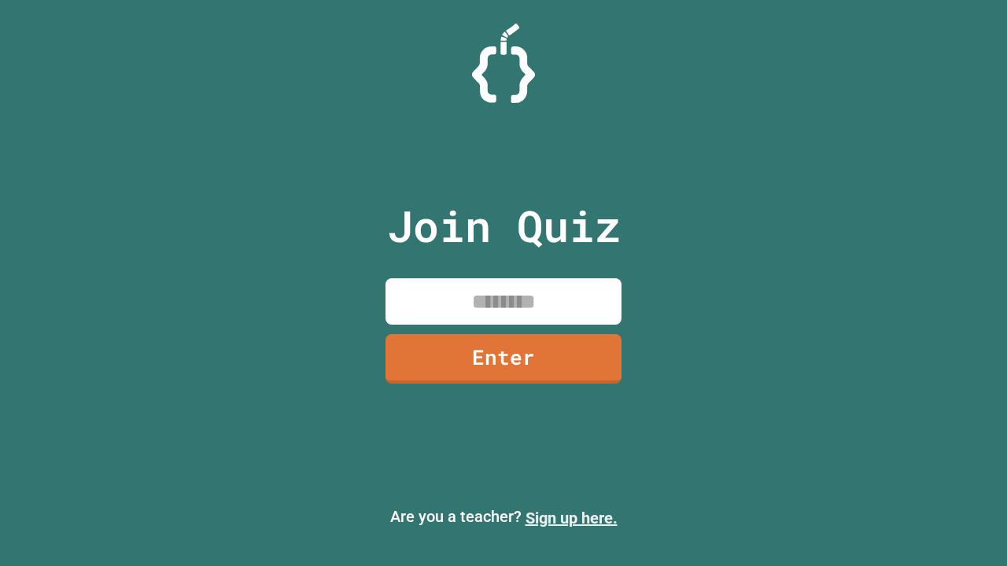
click at [571, 518] on link "Sign up here." at bounding box center [571, 518] width 92 height 19
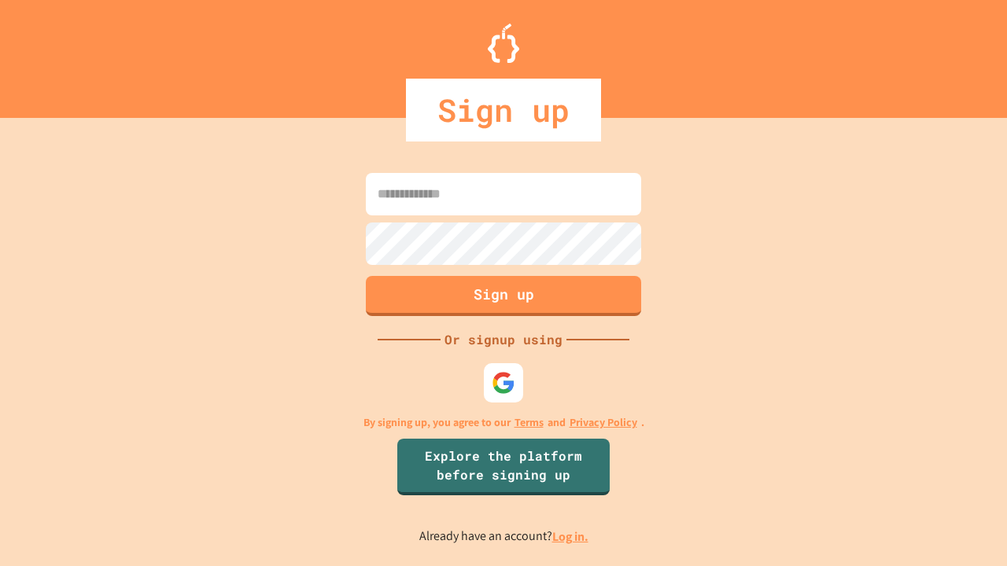
click at [571, 536] on link "Log in." at bounding box center [570, 537] width 36 height 17
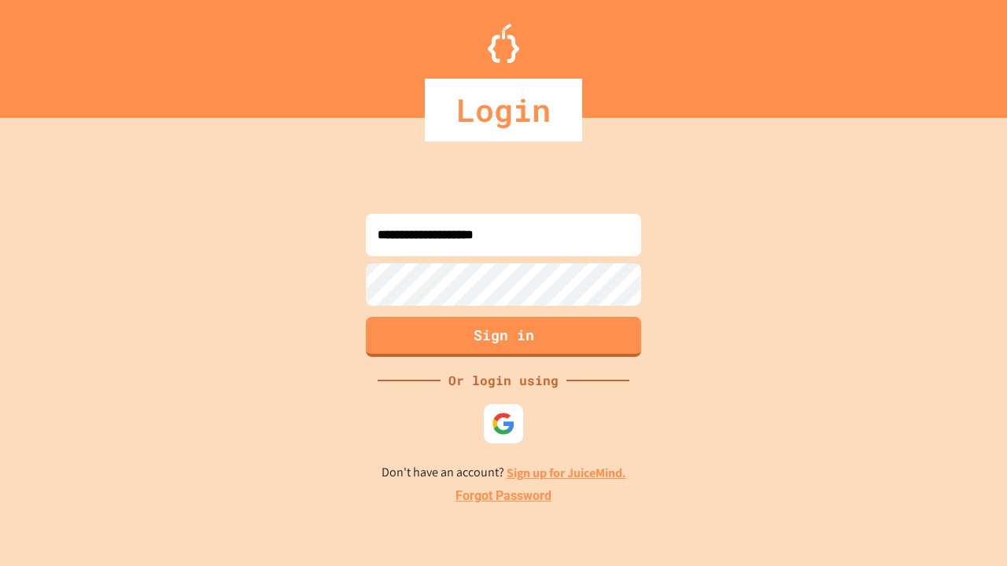
type input "**********"
